Goal: Information Seeking & Learning: Learn about a topic

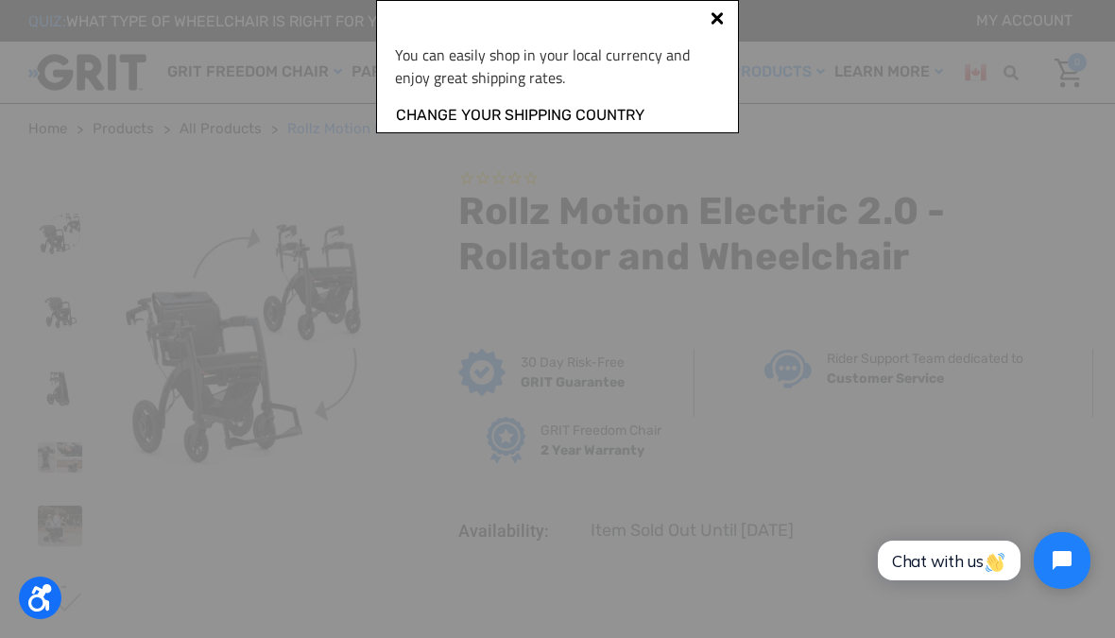
click at [594, 114] on link "Change your shipping country" at bounding box center [520, 115] width 250 height 25
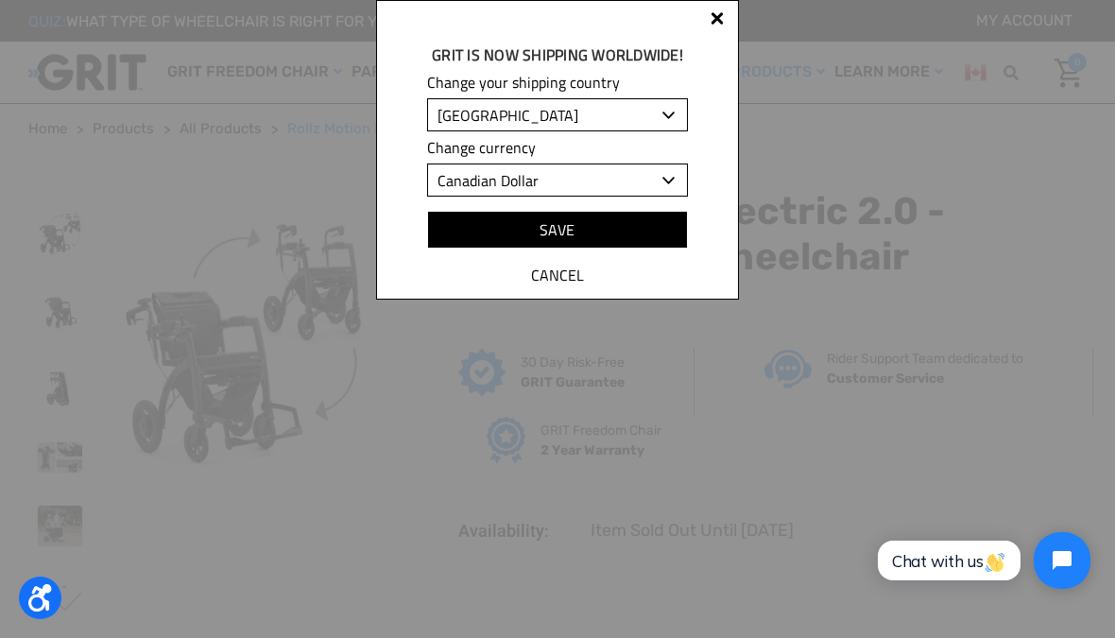
click at [727, 7] on div "GRIT is Now shipping worldwide! Change your shipping country [GEOGRAPHIC_DATA] …" at bounding box center [557, 149] width 363 height 299
click at [729, 14] on div "GRIT is Now shipping worldwide! Change your shipping country [GEOGRAPHIC_DATA] …" at bounding box center [557, 149] width 363 height 299
click at [721, 26] on div at bounding box center [717, 21] width 15 height 15
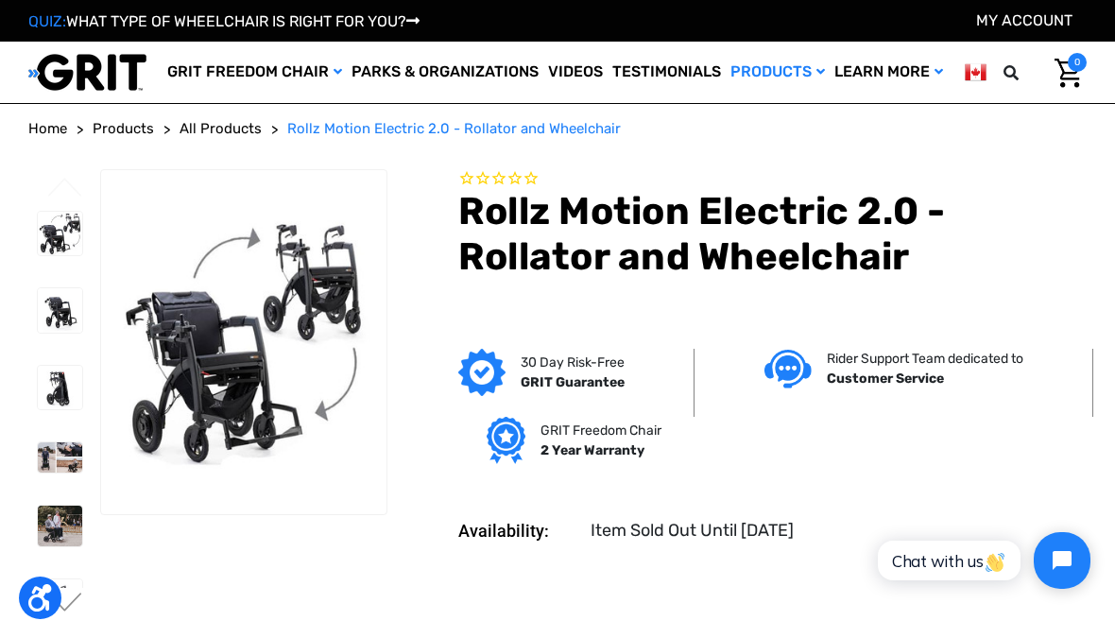
click at [710, 35] on div "QUIZ: WHAT TYPE OF WHEELCHAIR IS RIGHT FOR YOU? My Account" at bounding box center [557, 21] width 1115 height 42
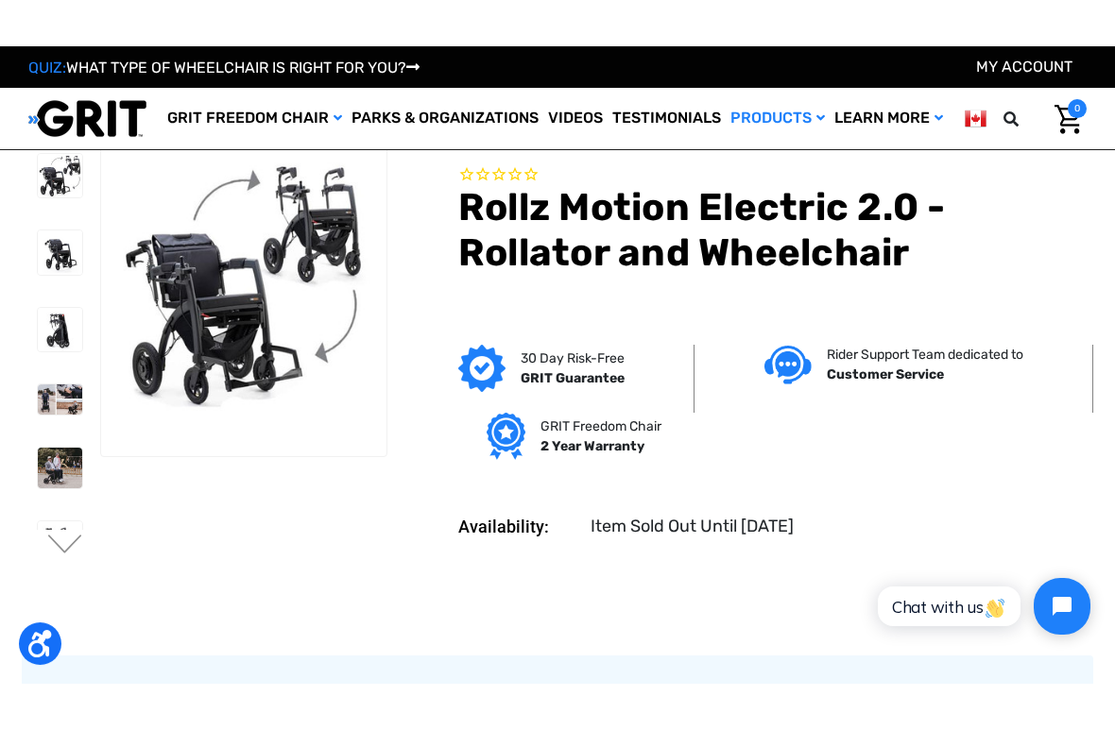
scroll to position [4, 0]
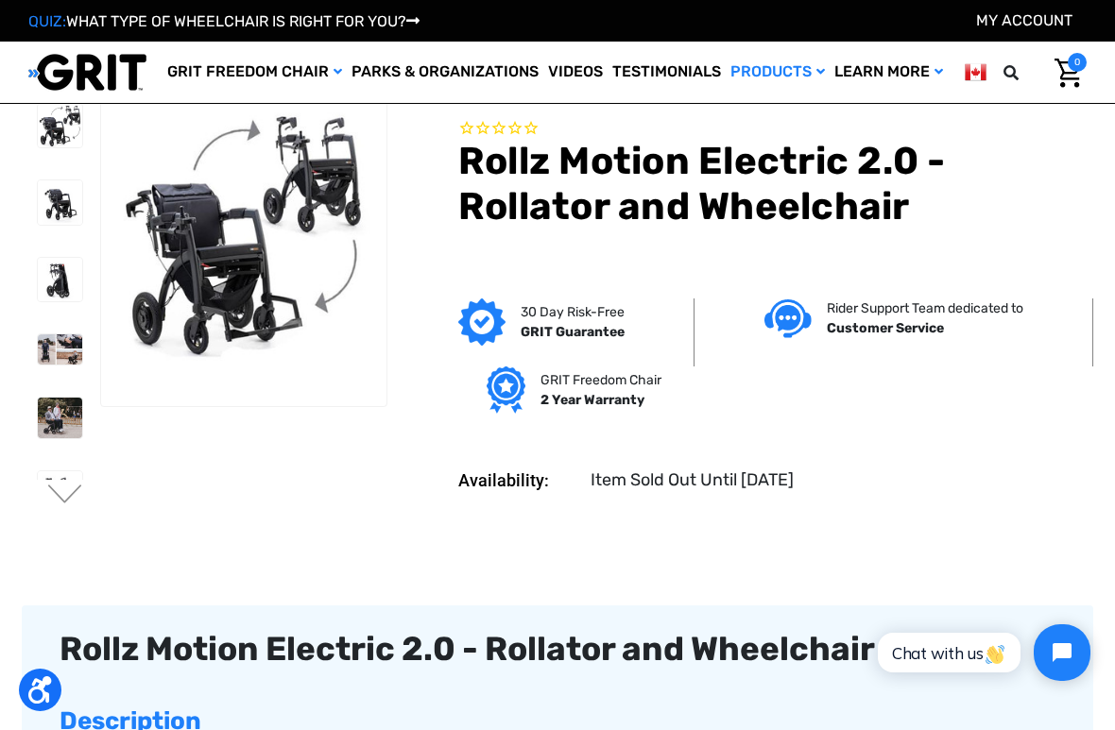
click at [38, 276] on img at bounding box center [60, 280] width 44 height 44
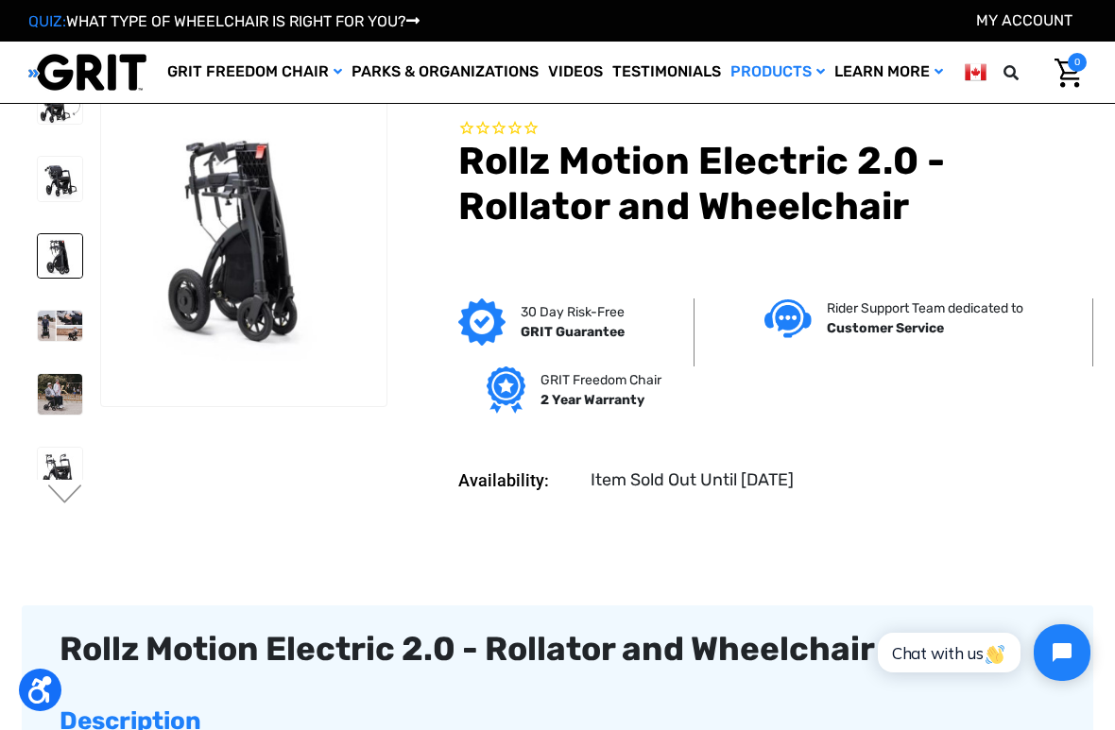
click at [43, 330] on img at bounding box center [60, 326] width 44 height 30
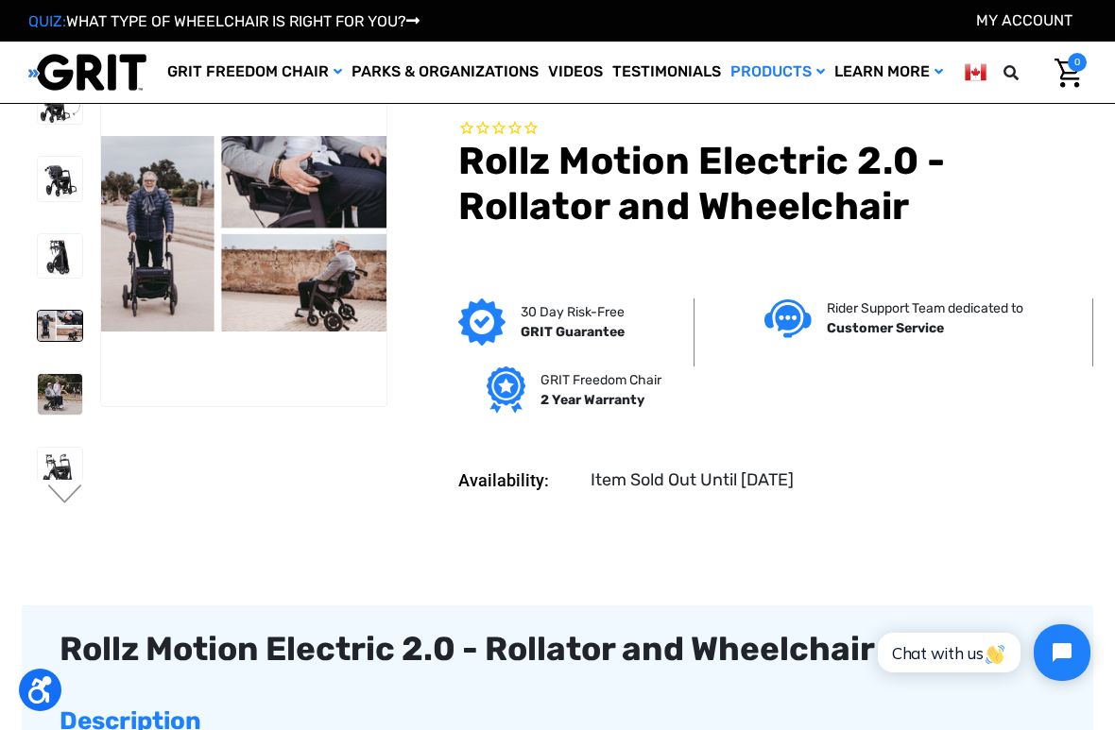
click at [38, 396] on img at bounding box center [60, 394] width 44 height 40
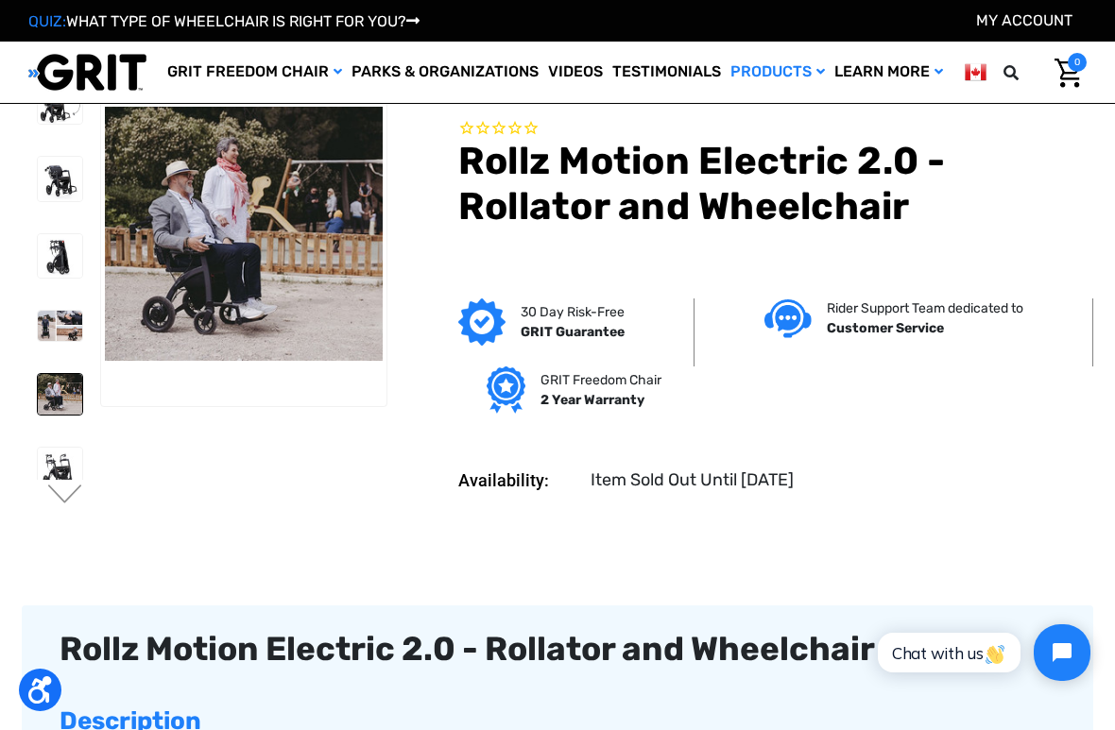
click at [38, 468] on img at bounding box center [60, 470] width 44 height 44
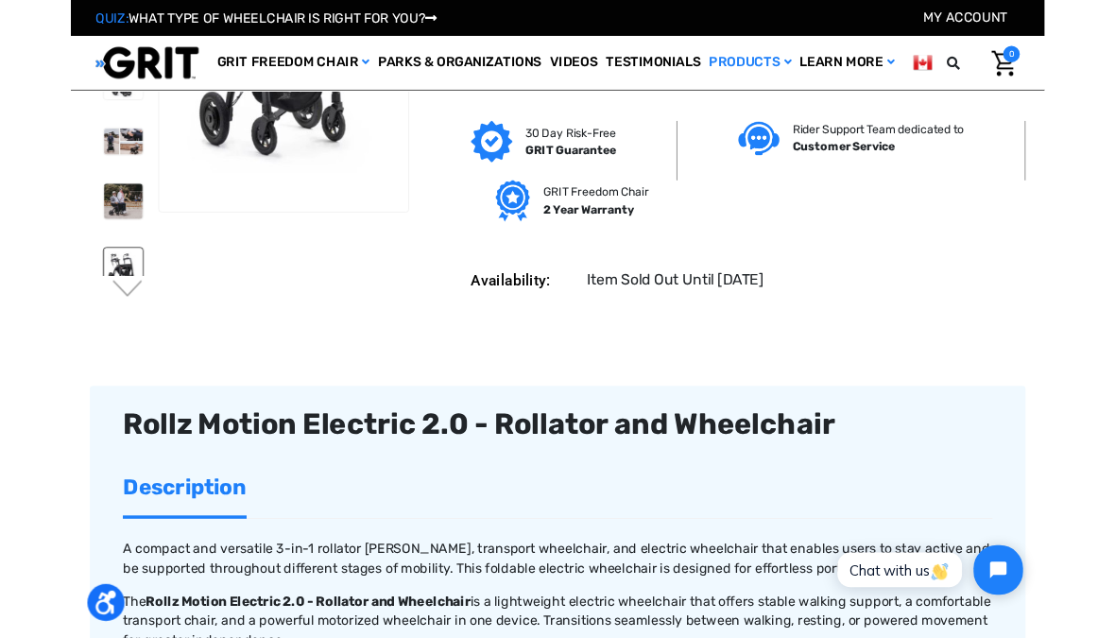
scroll to position [168, 0]
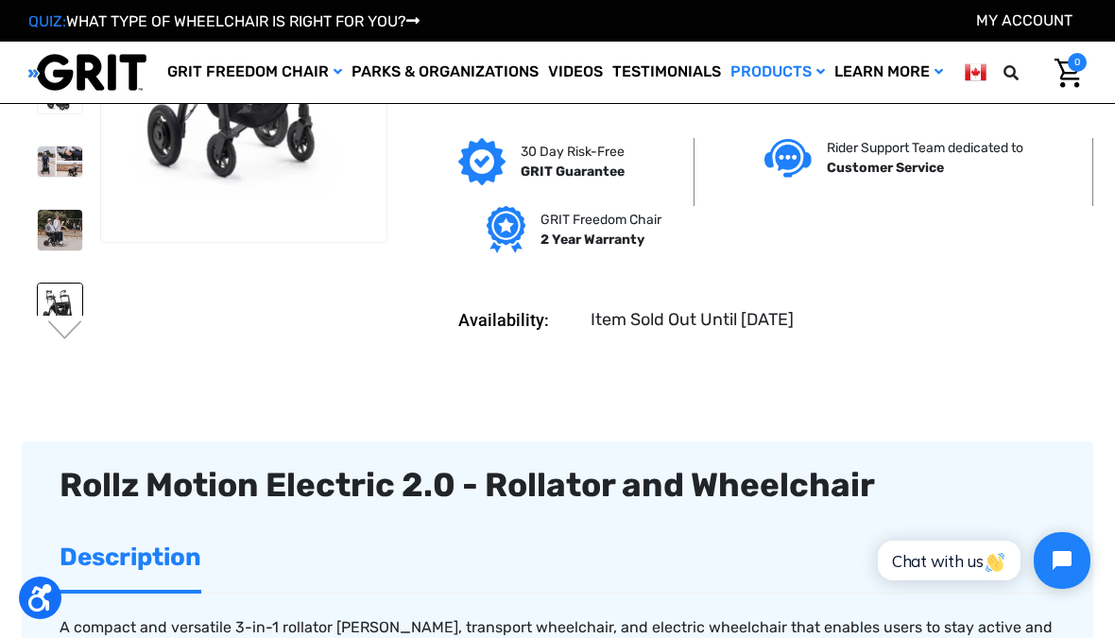
click at [64, 330] on button "Next" at bounding box center [65, 331] width 40 height 23
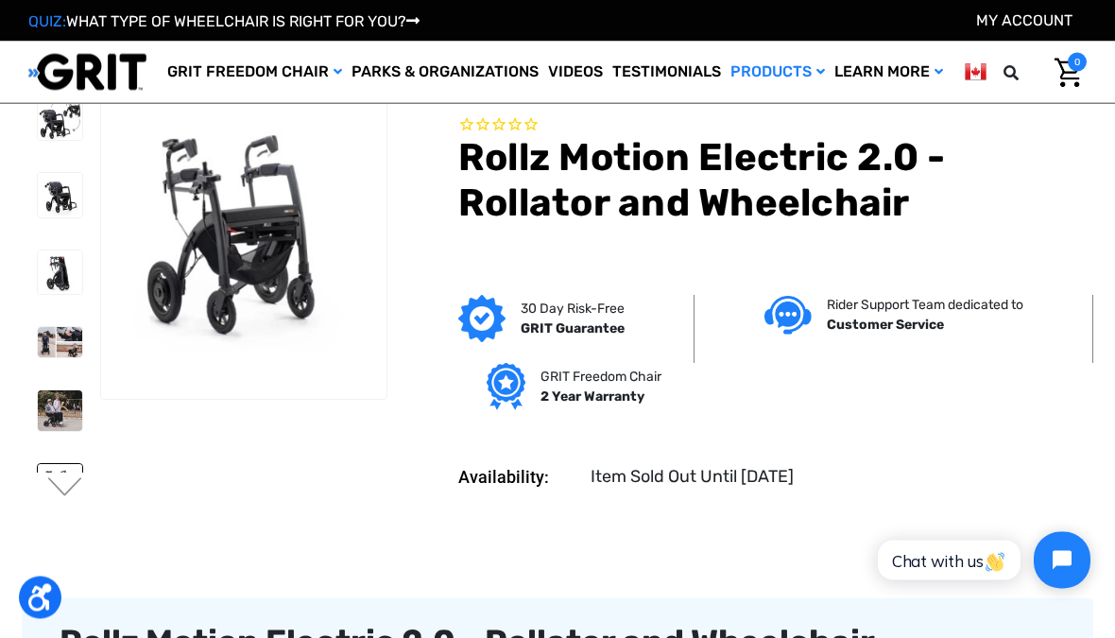
scroll to position [0, 0]
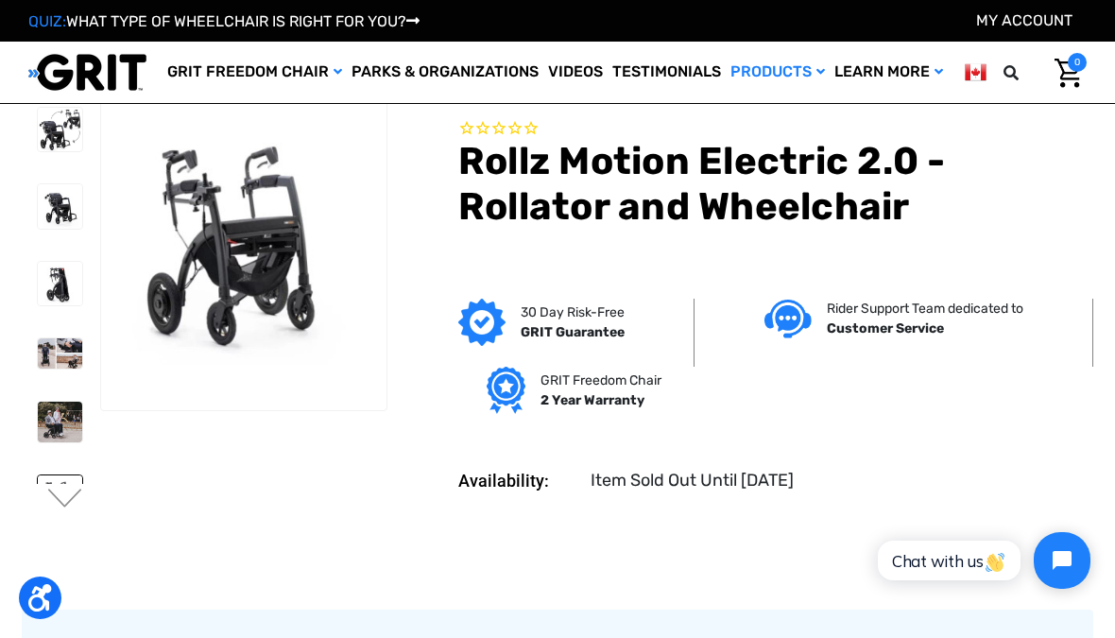
click at [38, 424] on img at bounding box center [60, 422] width 44 height 40
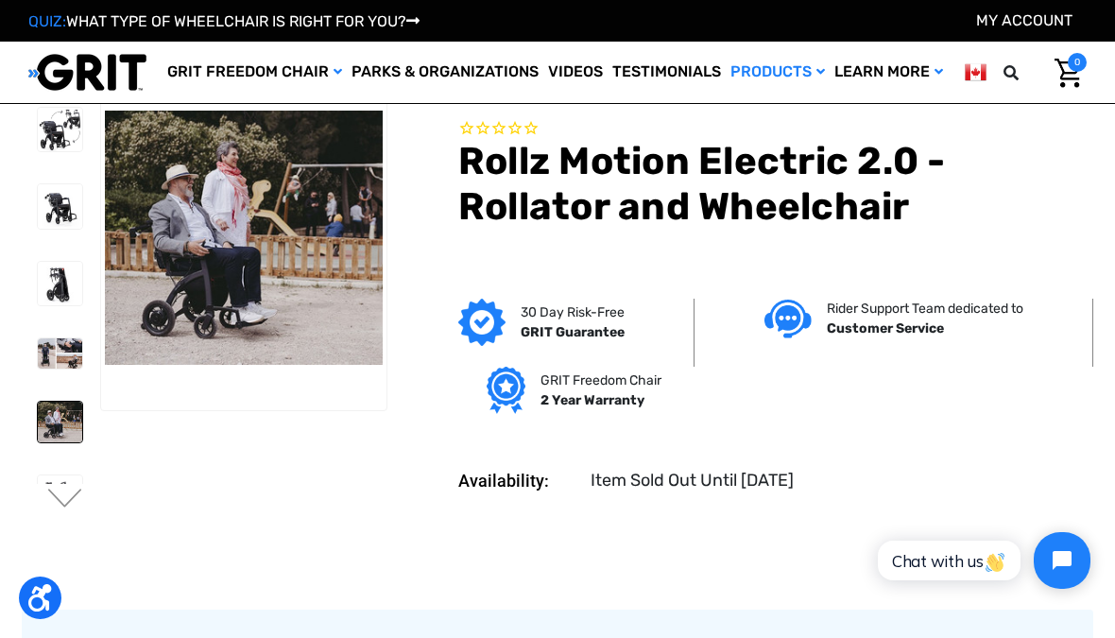
click at [38, 476] on img at bounding box center [60, 497] width 44 height 44
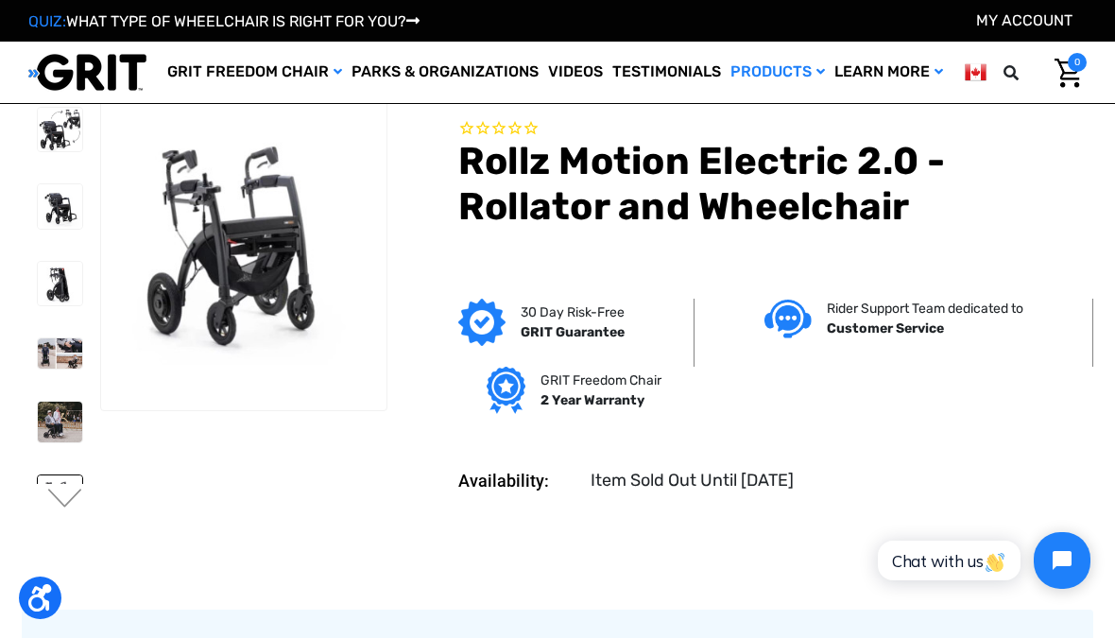
click at [38, 480] on img at bounding box center [60, 497] width 44 height 44
click at [38, 483] on img at bounding box center [60, 497] width 44 height 44
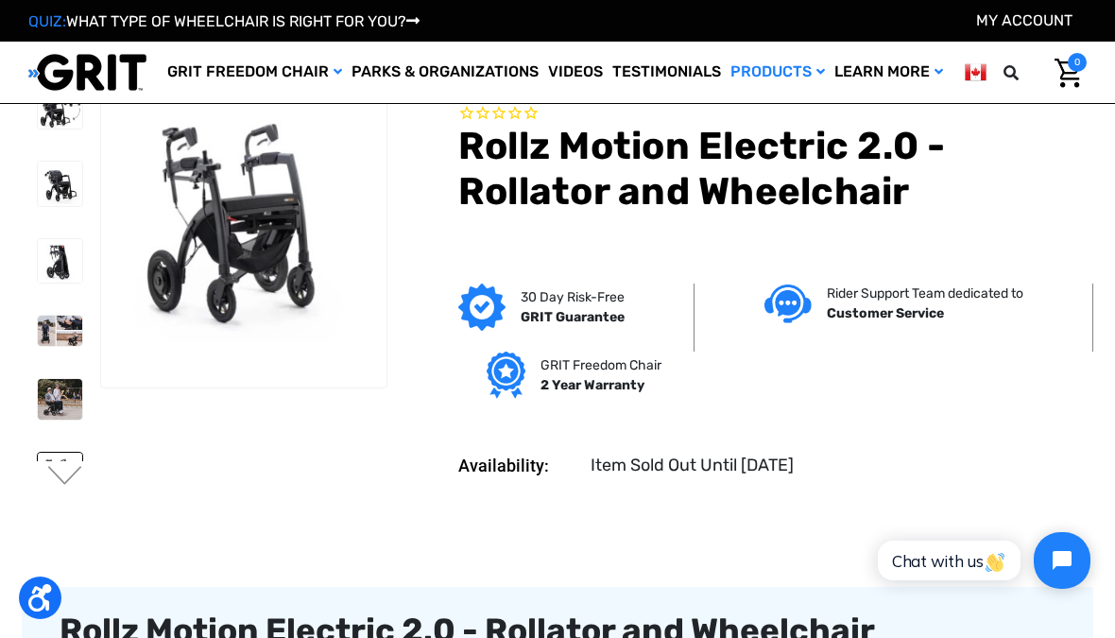
scroll to position [17, 0]
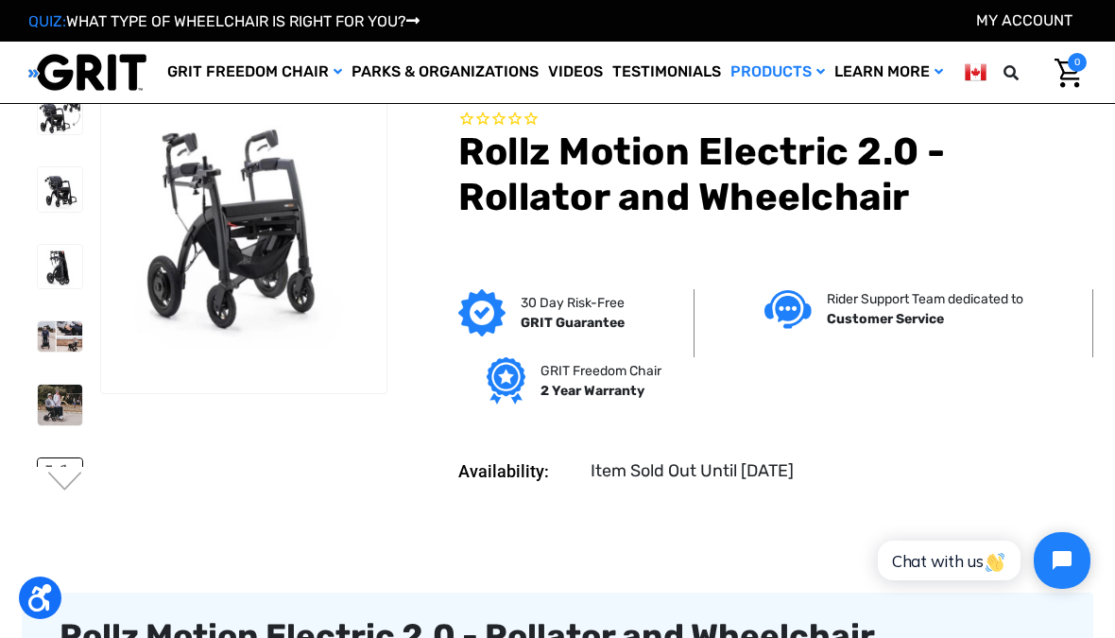
click at [69, 488] on button "Next" at bounding box center [65, 482] width 40 height 23
click at [75, 486] on button "Next" at bounding box center [65, 482] width 40 height 23
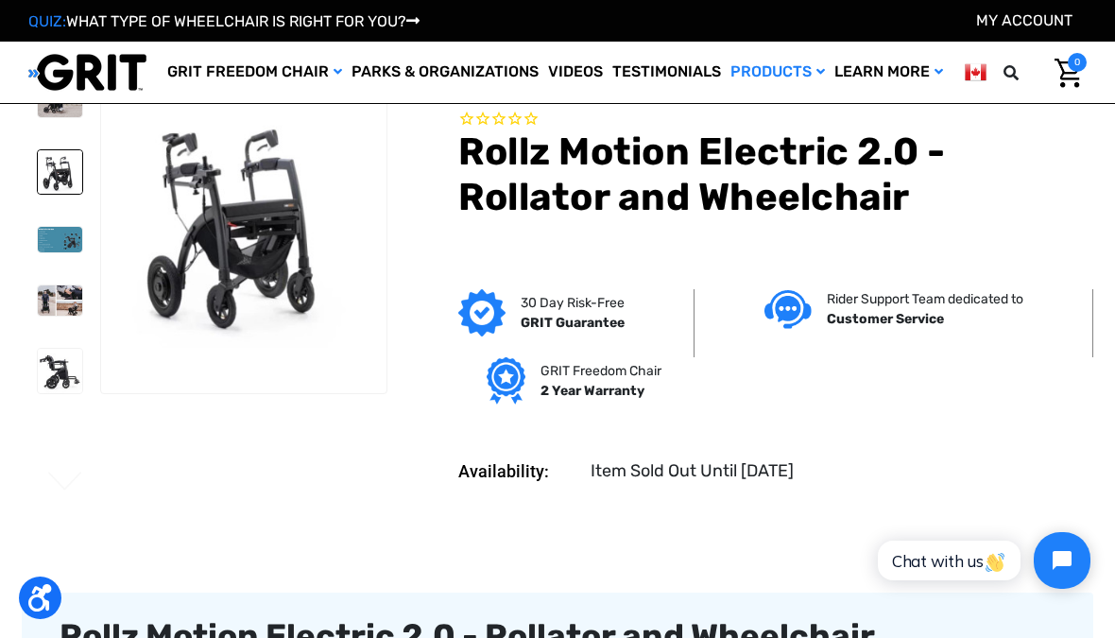
click at [38, 375] on img at bounding box center [60, 371] width 44 height 44
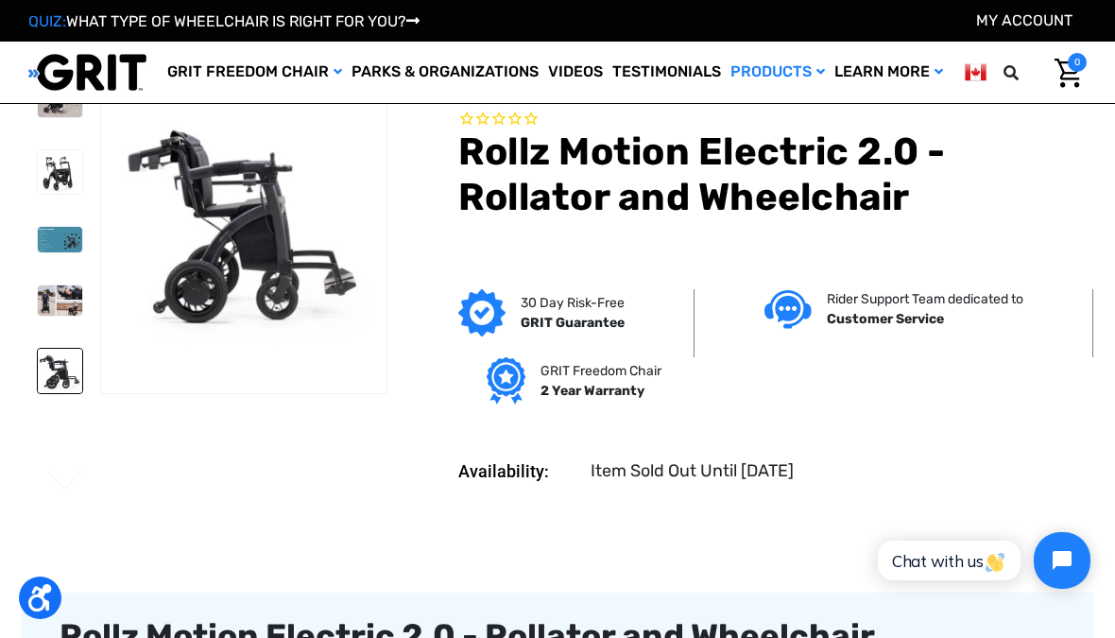
scroll to position [0, 0]
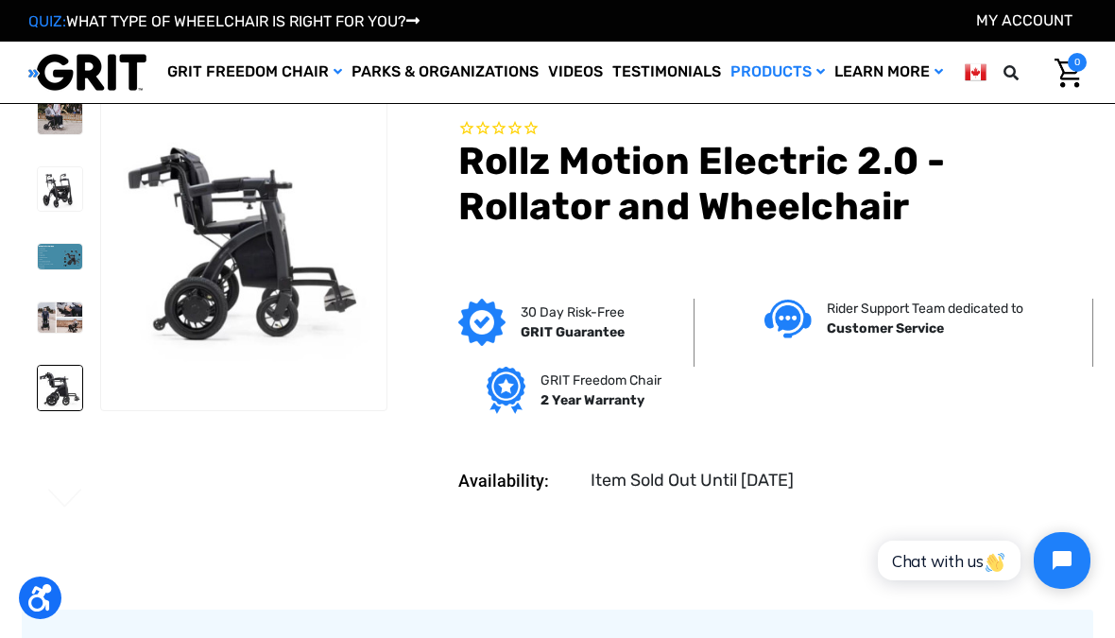
click at [38, 389] on img at bounding box center [60, 388] width 44 height 44
